Goal: Transaction & Acquisition: Purchase product/service

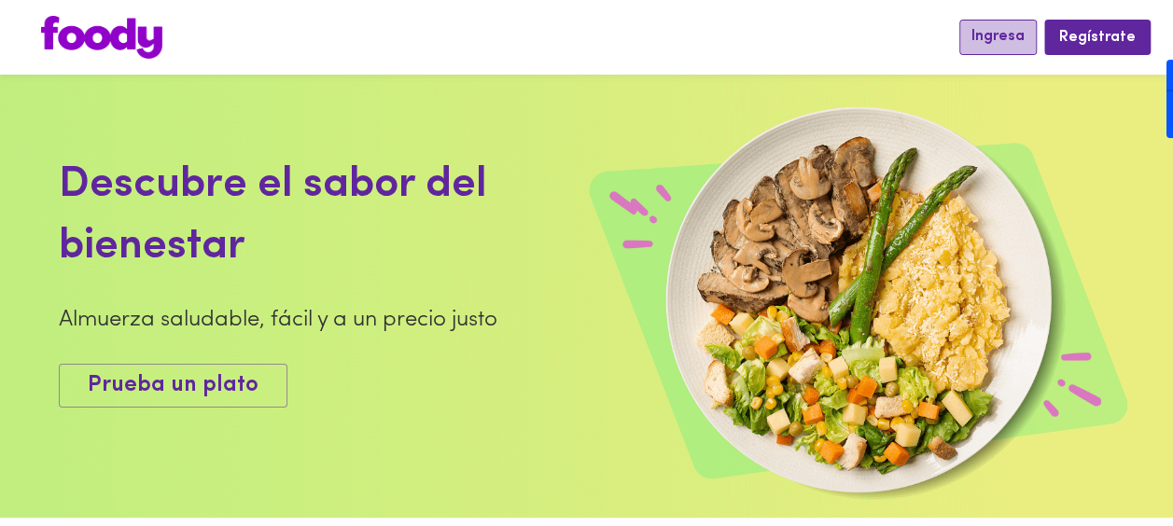
click at [1004, 49] on button "Ingresa" at bounding box center [997, 37] width 77 height 35
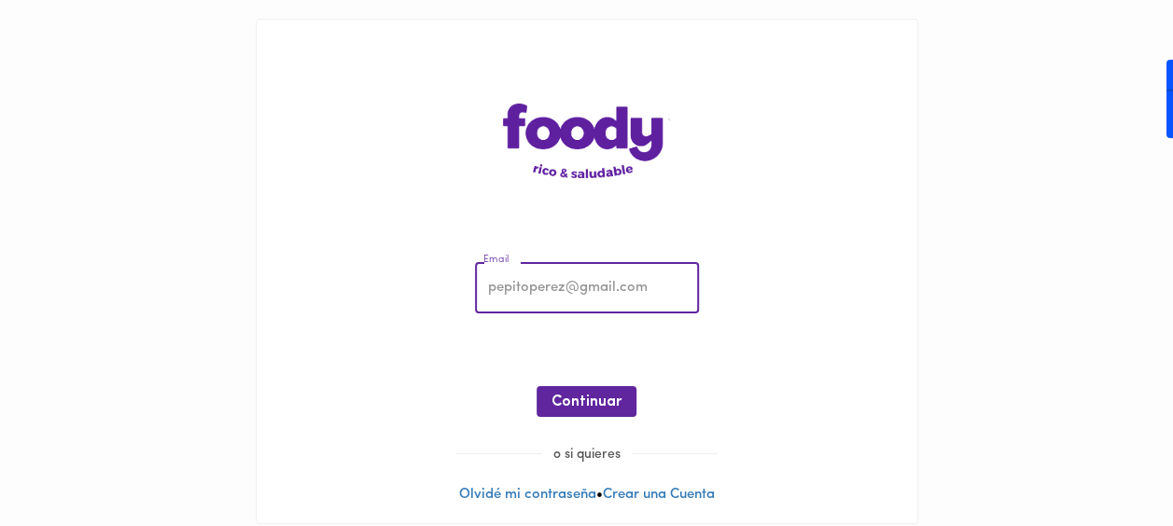
click at [590, 278] on input "email" at bounding box center [587, 288] width 224 height 51
paste input "[EMAIL_ADDRESS][DOMAIN_NAME]"
type input "[EMAIL_ADDRESS][DOMAIN_NAME]"
click at [889, 259] on div "Email [EMAIL_ADDRESS][DOMAIN_NAME] Email ¡Oops! Recuperar Clave Continuar" at bounding box center [586, 344] width 623 height 202
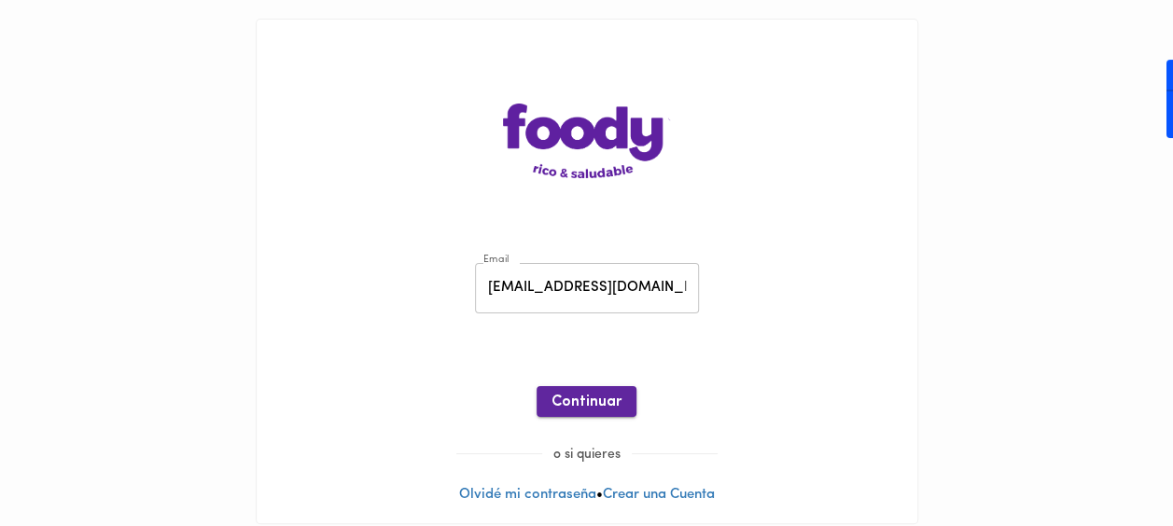
click at [579, 405] on span "Continuar" at bounding box center [586, 403] width 70 height 18
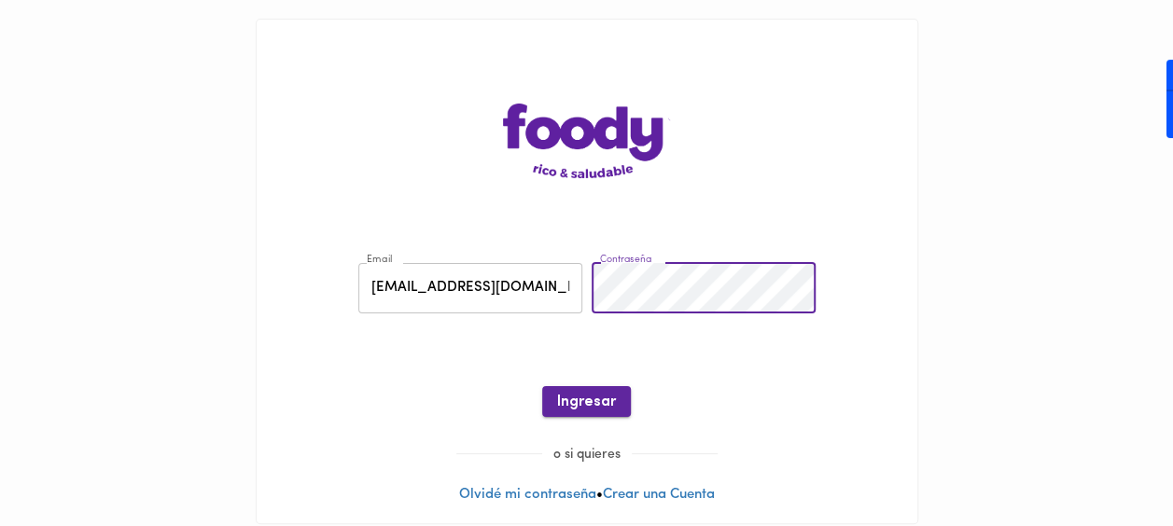
click at [588, 394] on span "Ingresar" at bounding box center [586, 403] width 59 height 18
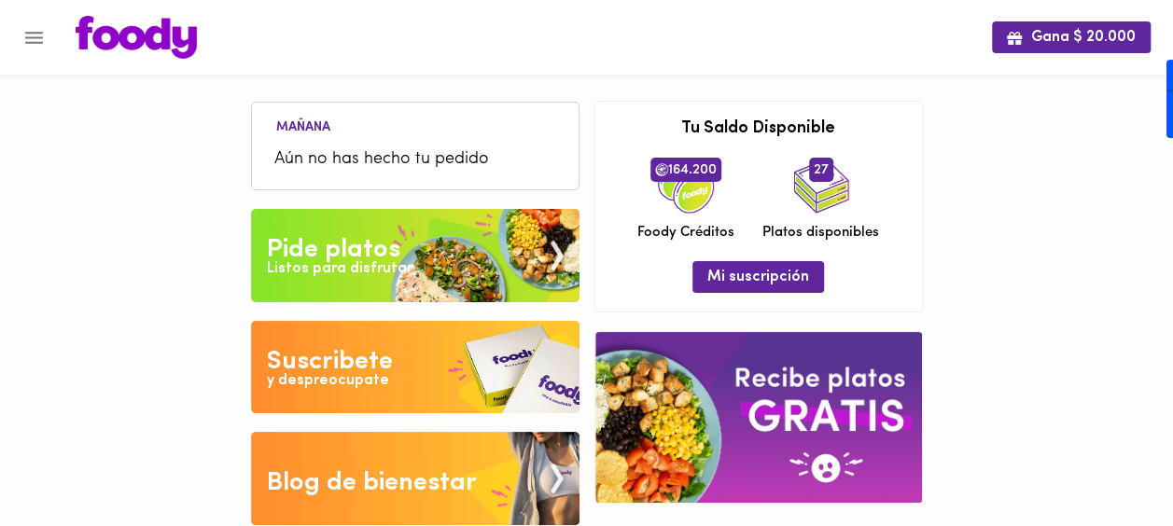
click at [404, 249] on img at bounding box center [415, 255] width 328 height 93
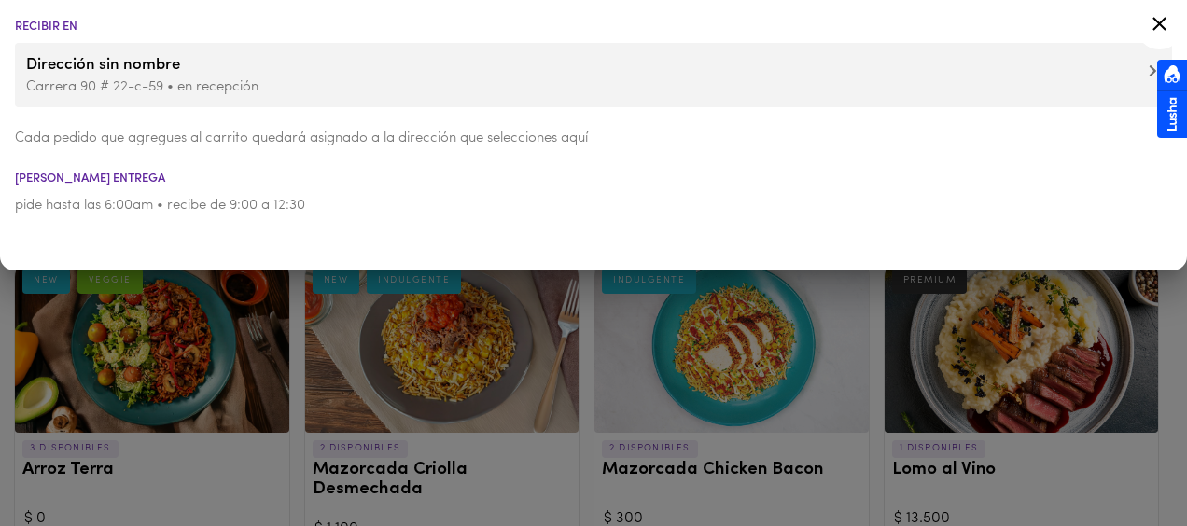
click at [1167, 29] on icon at bounding box center [1158, 23] width 23 height 23
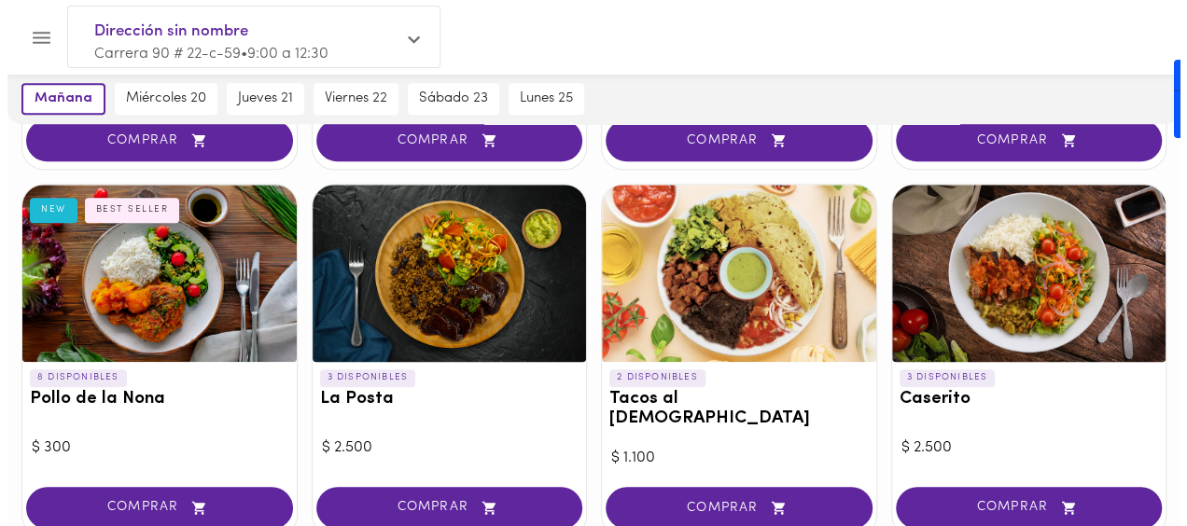
scroll to position [793, 0]
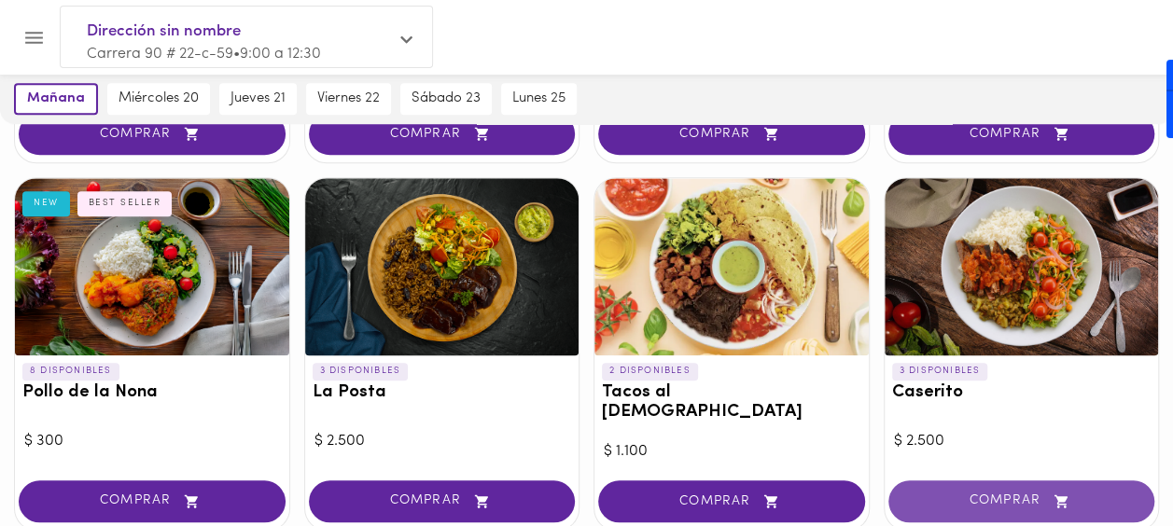
click at [994, 493] on span "COMPRAR" at bounding box center [1021, 501] width 220 height 16
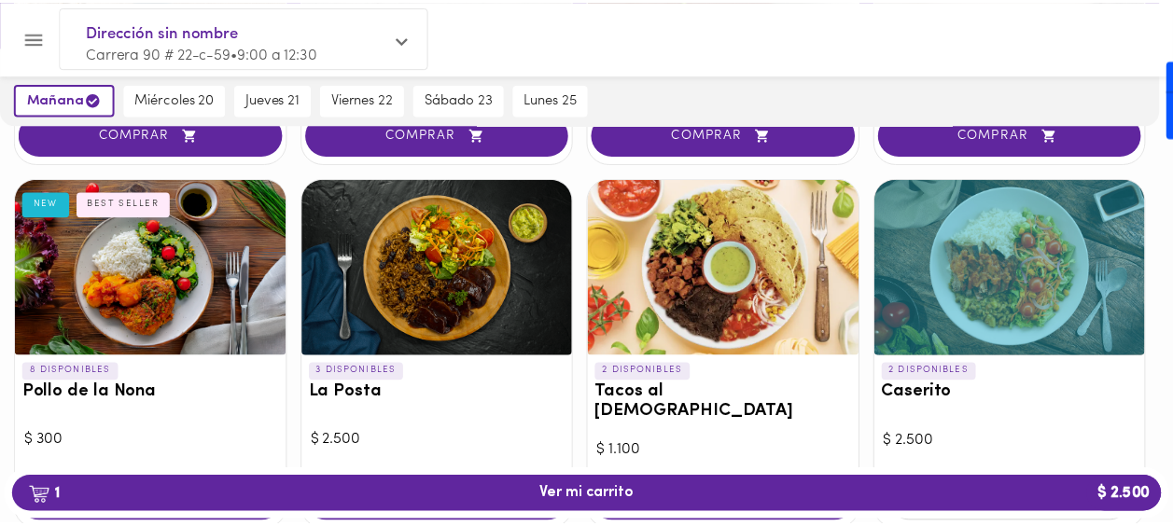
scroll to position [795, 0]
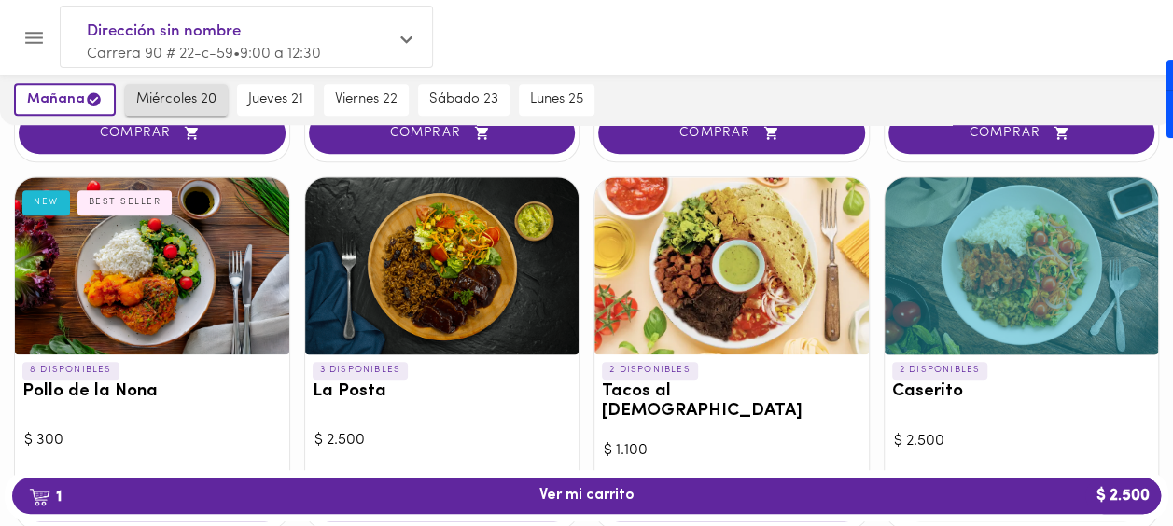
click at [152, 104] on span "miércoles 20" at bounding box center [176, 99] width 80 height 17
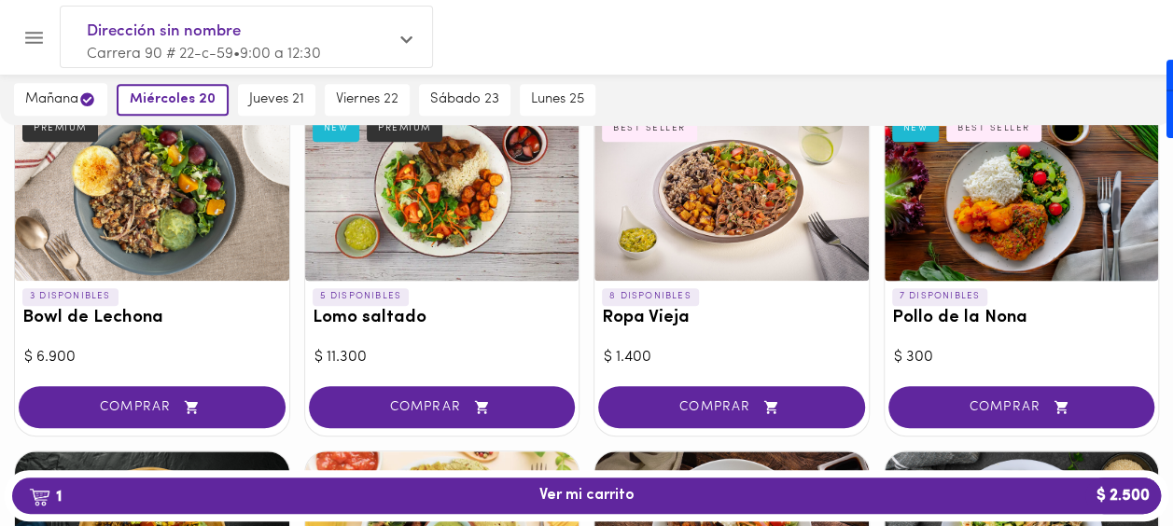
scroll to position [555, 0]
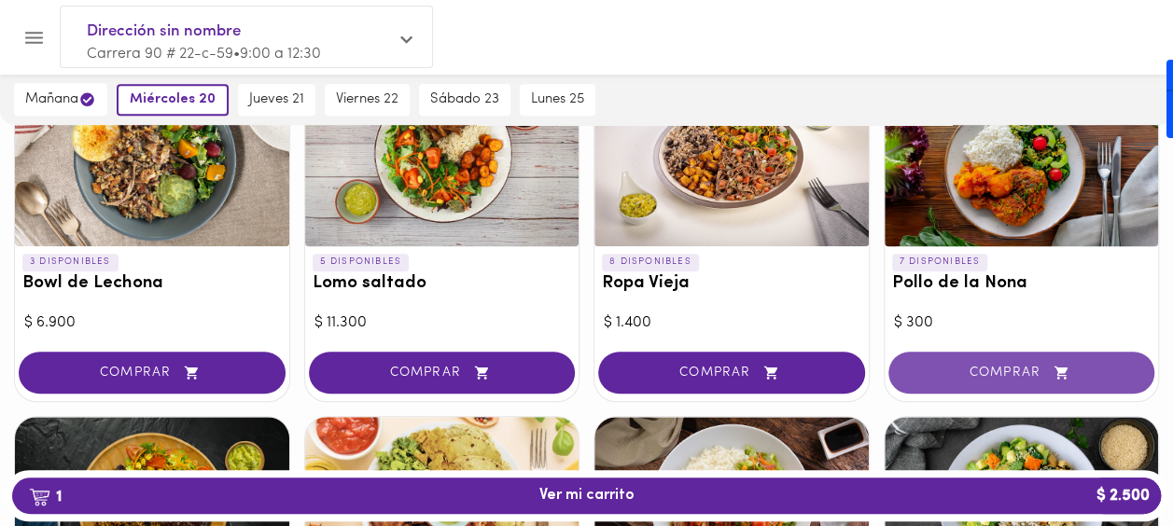
click at [1018, 368] on span "COMPRAR" at bounding box center [1021, 373] width 220 height 16
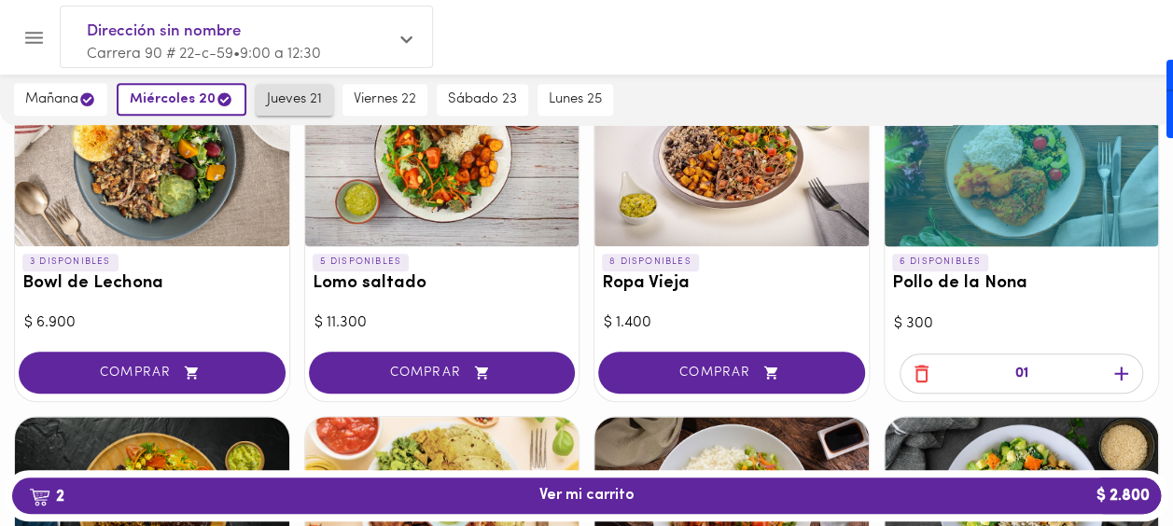
click at [285, 98] on span "jueves 21" at bounding box center [294, 99] width 55 height 17
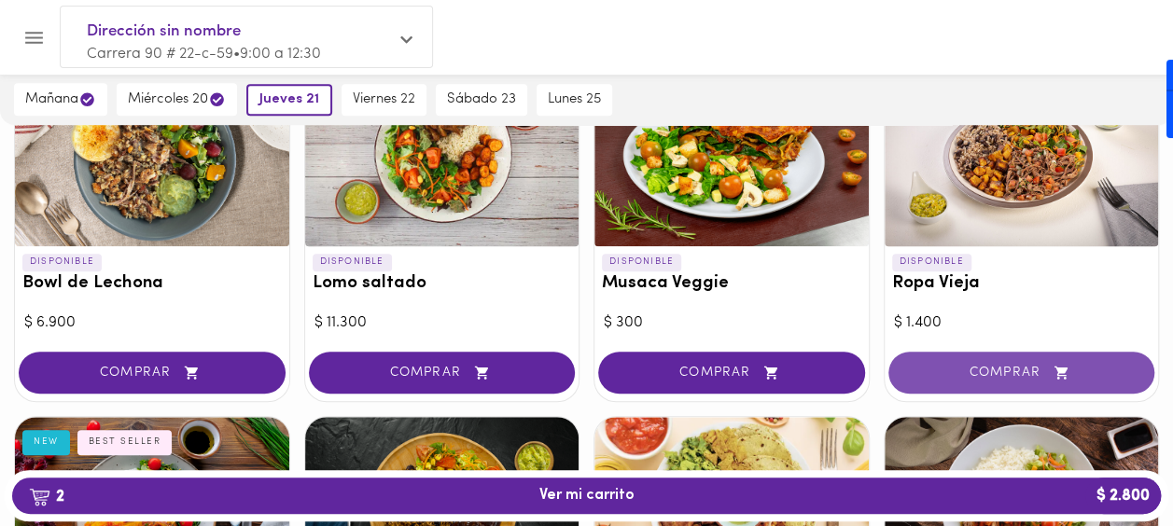
click at [959, 366] on span "COMPRAR" at bounding box center [1021, 373] width 220 height 16
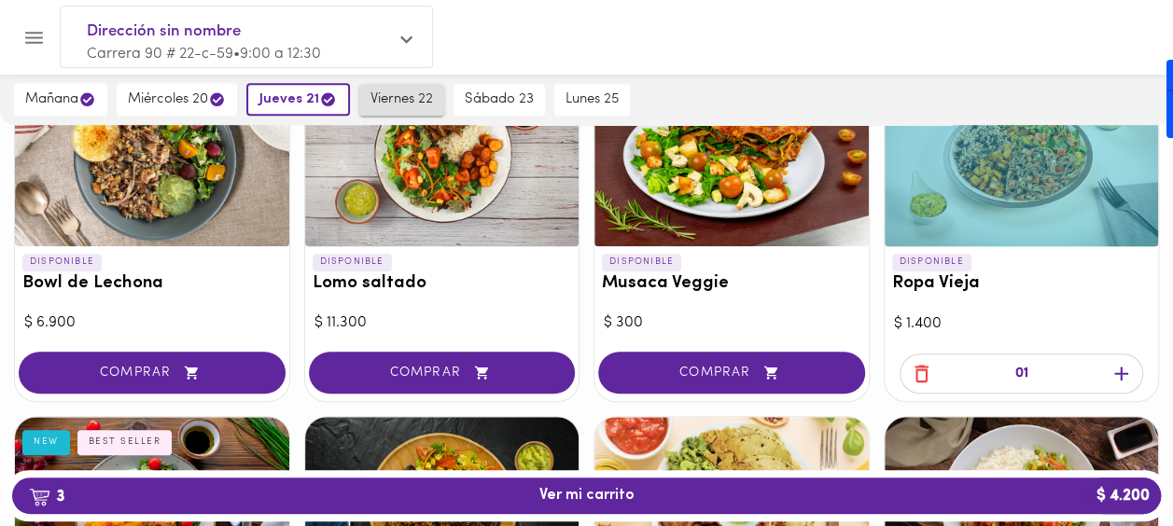
click at [417, 103] on span "viernes 22" at bounding box center [401, 99] width 63 height 17
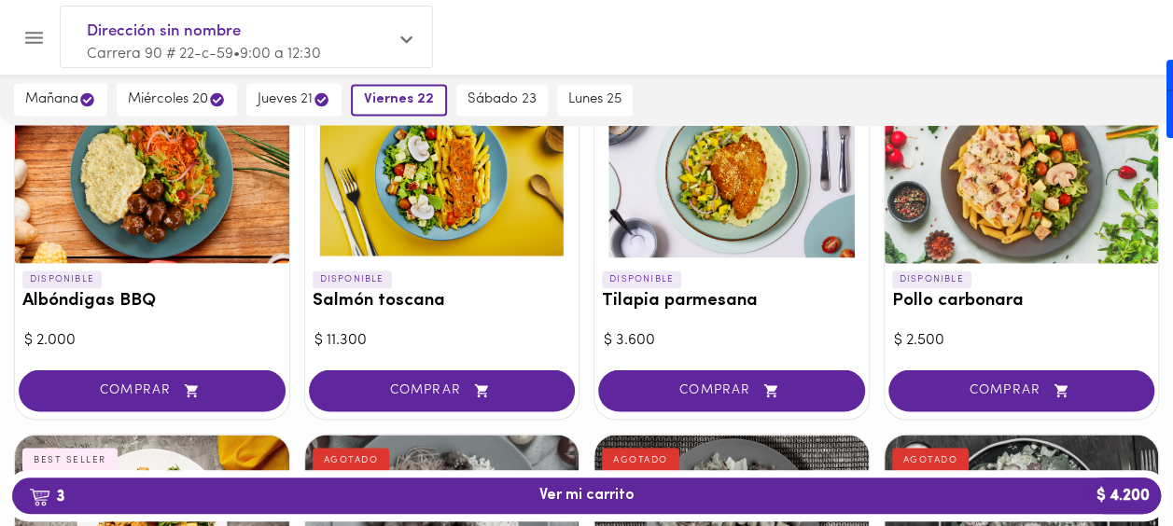
scroll to position [1608, 0]
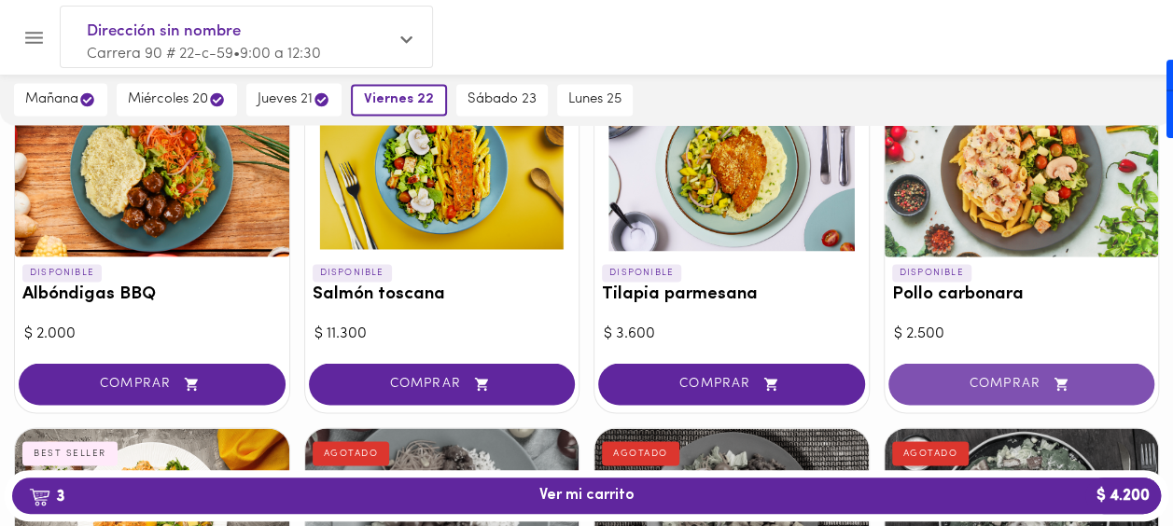
click at [985, 376] on span "COMPRAR" at bounding box center [1021, 384] width 220 height 16
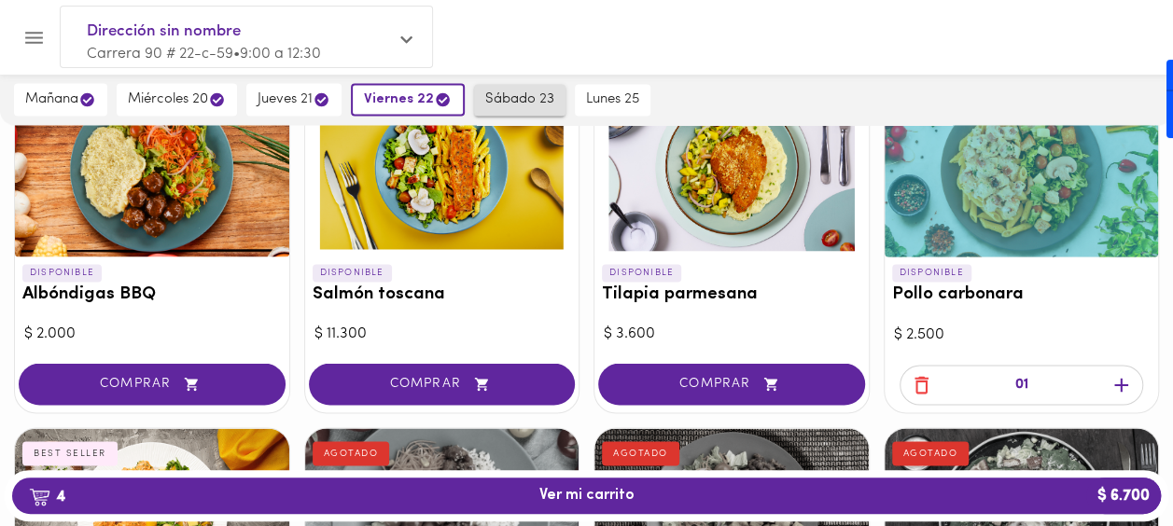
click at [504, 93] on span "sábado 23" at bounding box center [519, 99] width 69 height 17
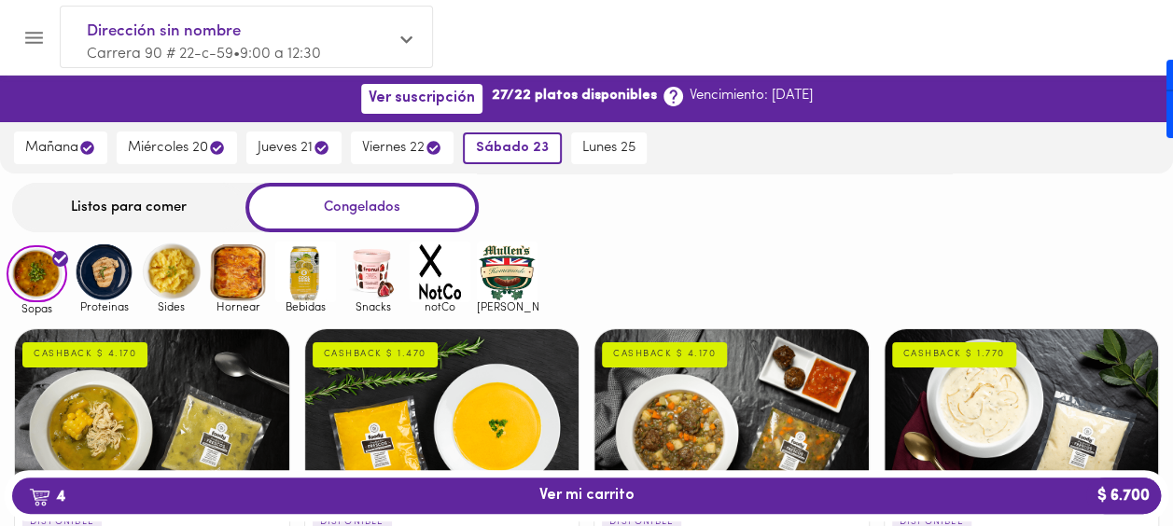
click at [172, 193] on div "Listos para comer" at bounding box center [128, 207] width 233 height 49
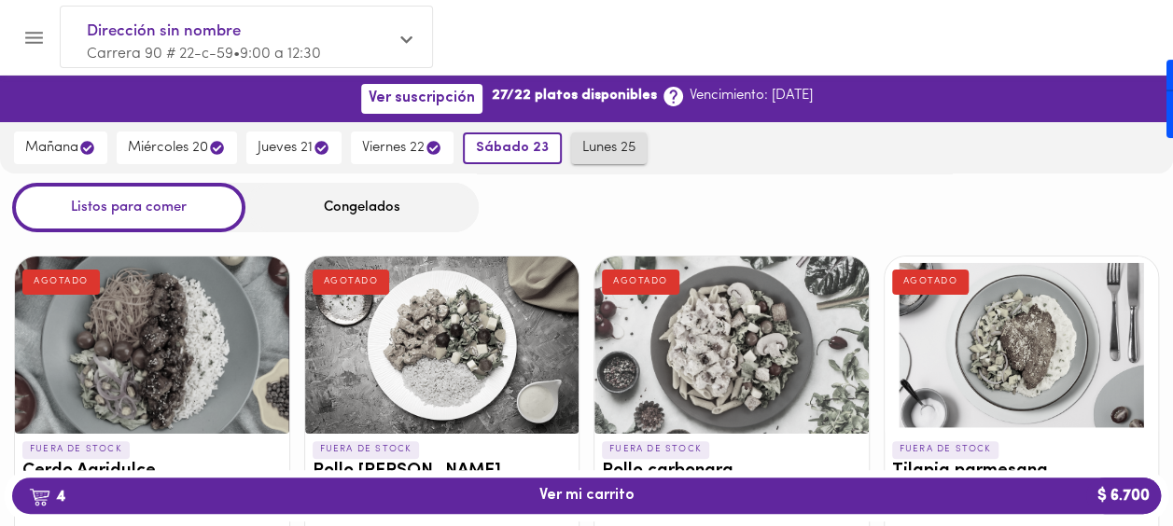
click at [612, 160] on button "lunes 25" at bounding box center [609, 148] width 76 height 32
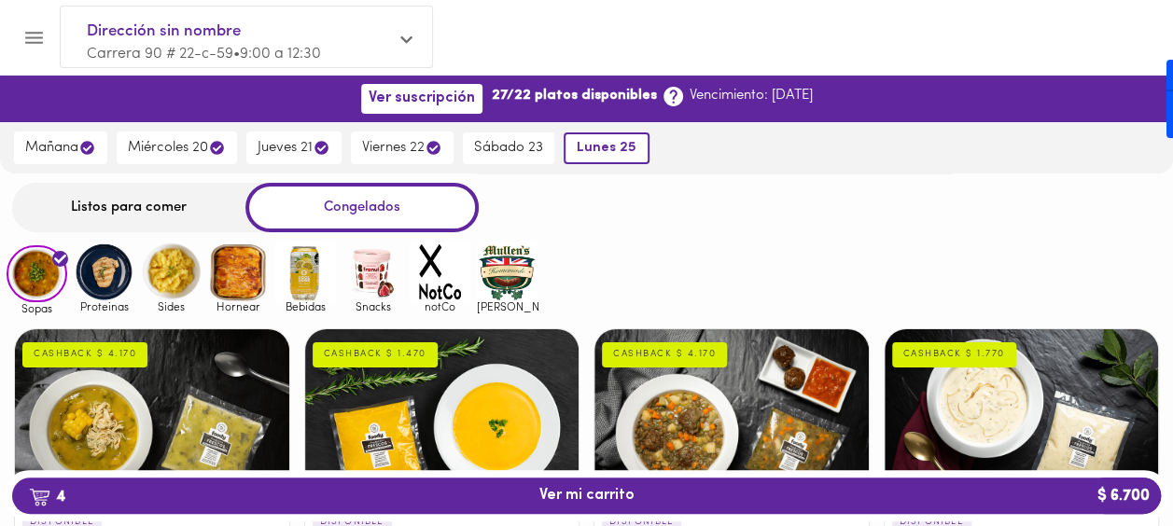
click at [127, 215] on div "Listos para comer" at bounding box center [128, 207] width 233 height 49
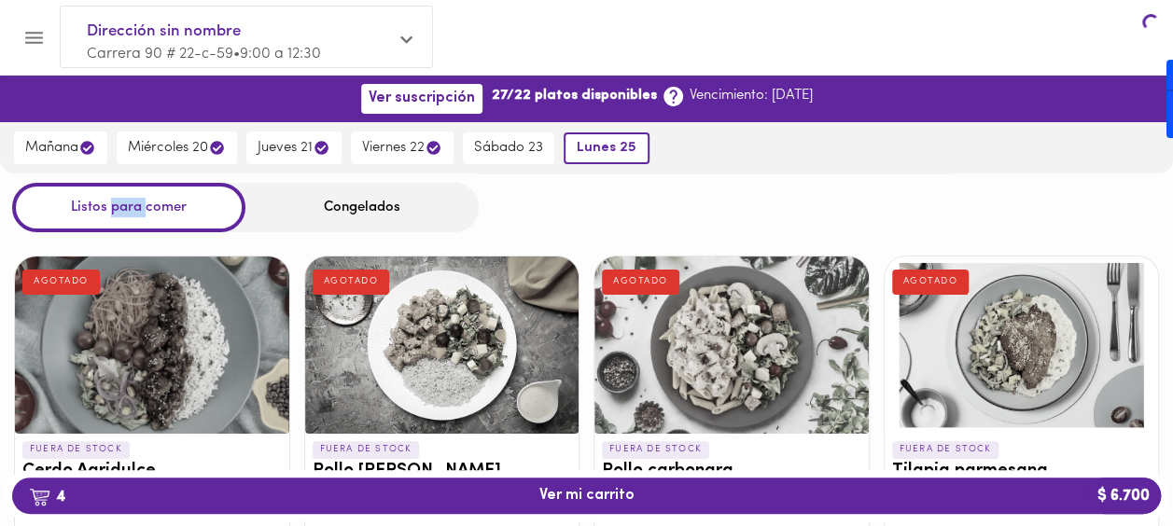
click at [127, 215] on div "Listos para comer" at bounding box center [128, 207] width 233 height 49
click at [118, 202] on div "Listos para comer" at bounding box center [128, 207] width 233 height 49
click at [75, 157] on button "mañana" at bounding box center [60, 148] width 93 height 33
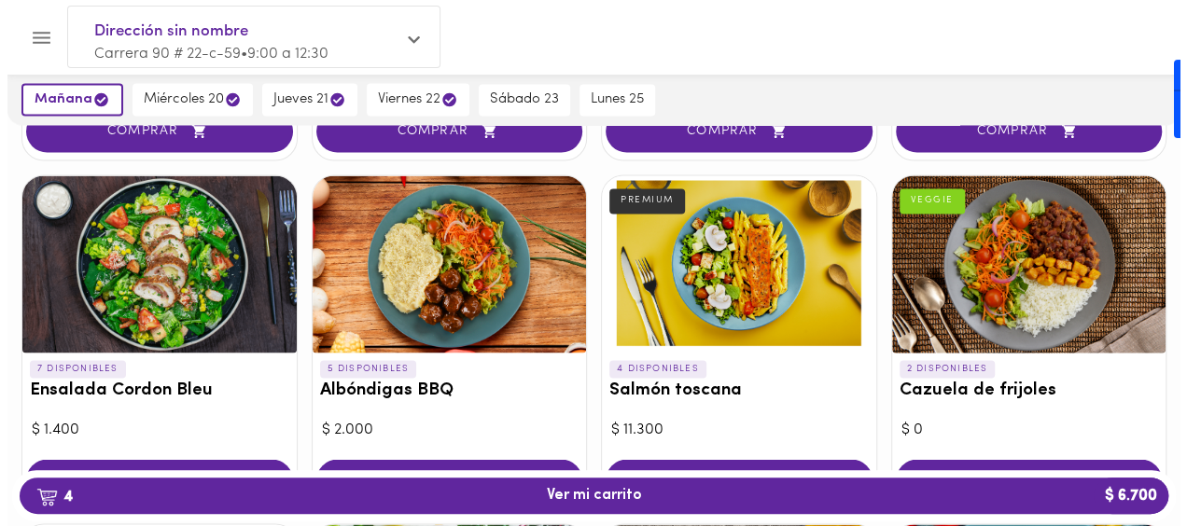
scroll to position [1519, 0]
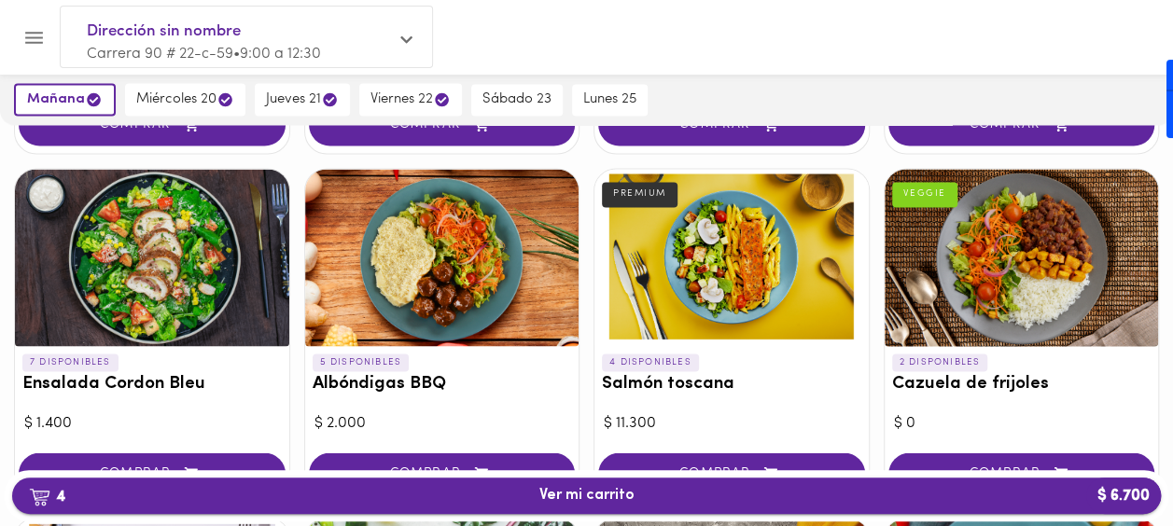
click at [746, 506] on button "4 Ver mi carrito $ 6.700" at bounding box center [586, 496] width 1148 height 36
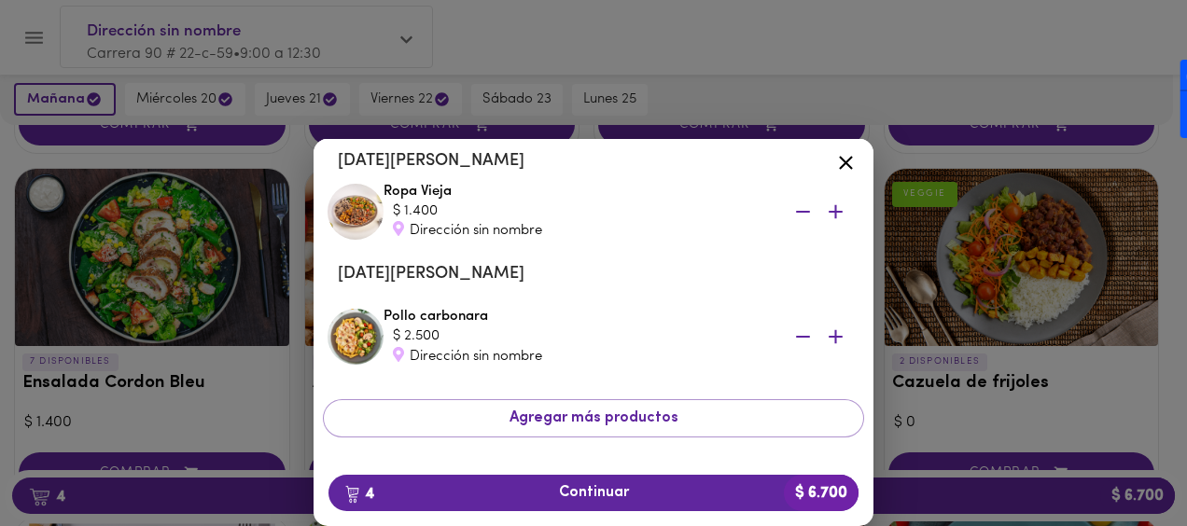
scroll to position [381, 0]
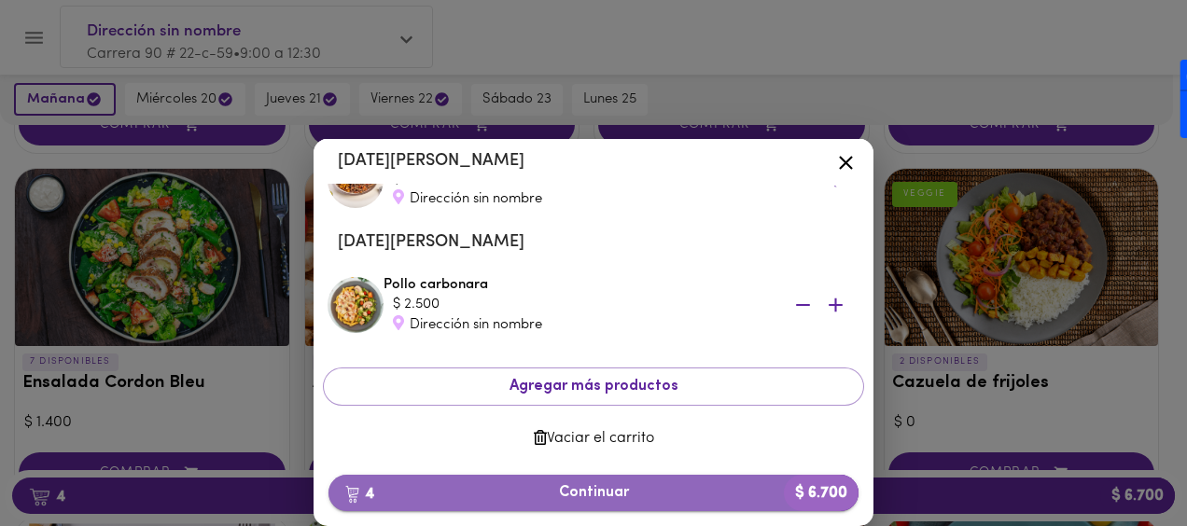
click at [623, 500] on span "4 Continuar $ 6.700" at bounding box center [593, 493] width 500 height 18
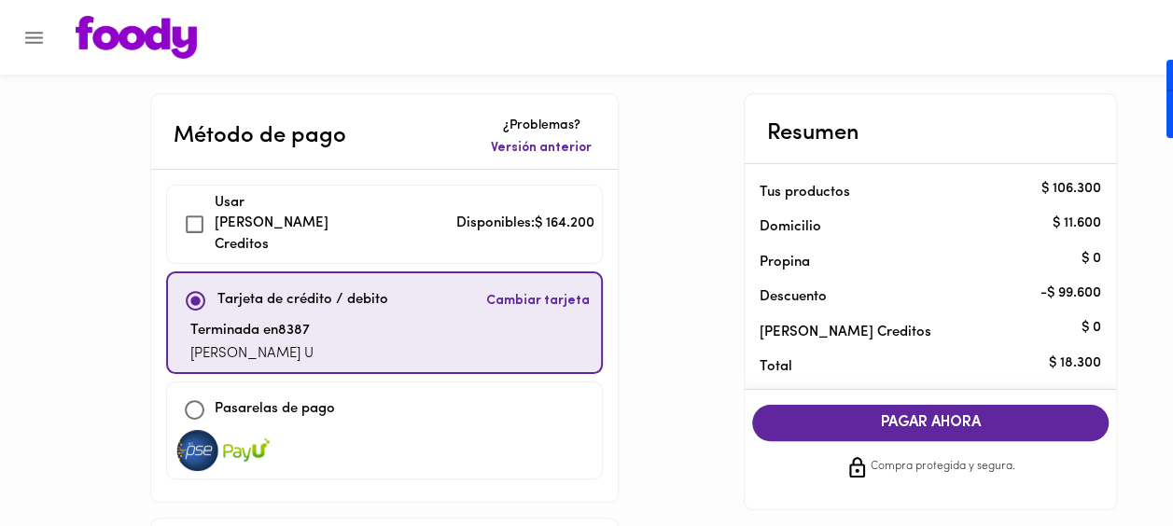
checkbox input "true"
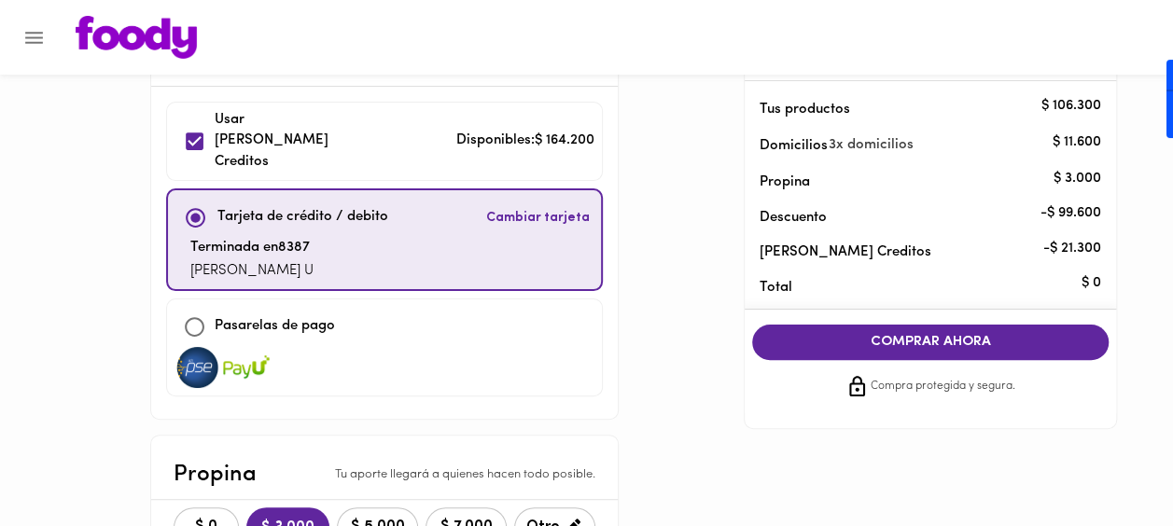
scroll to position [75, 0]
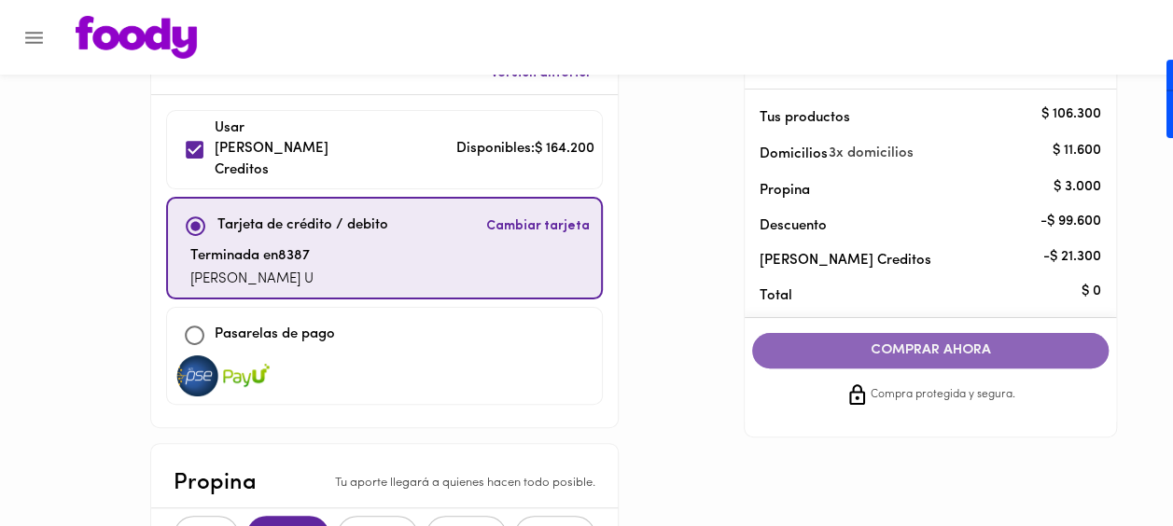
click at [992, 340] on button "COMPRAR AHORA" at bounding box center [930, 350] width 356 height 35
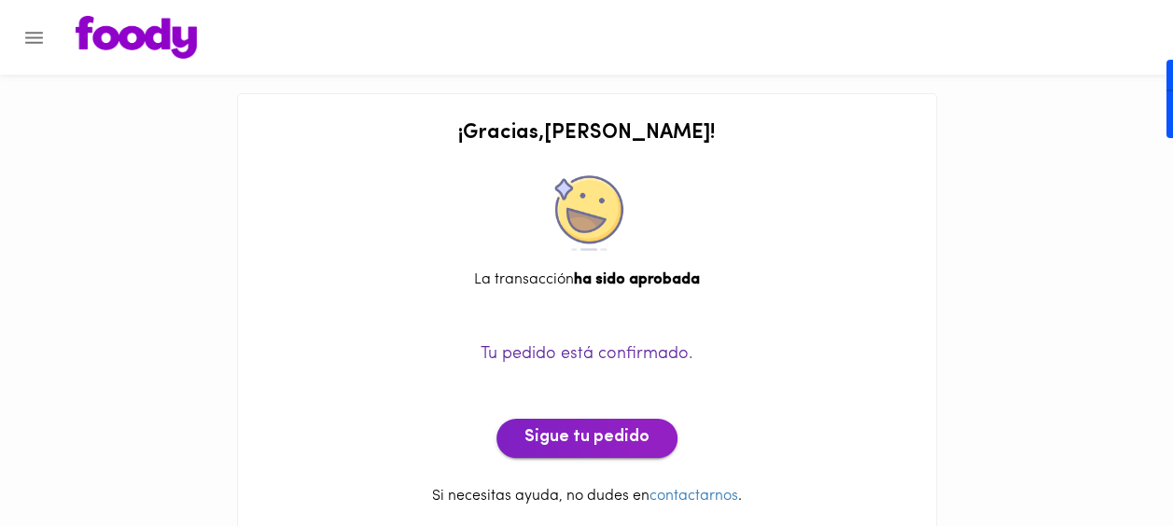
click at [598, 442] on span "Sigue tu pedido" at bounding box center [586, 438] width 125 height 21
